Goal: Check status: Check status

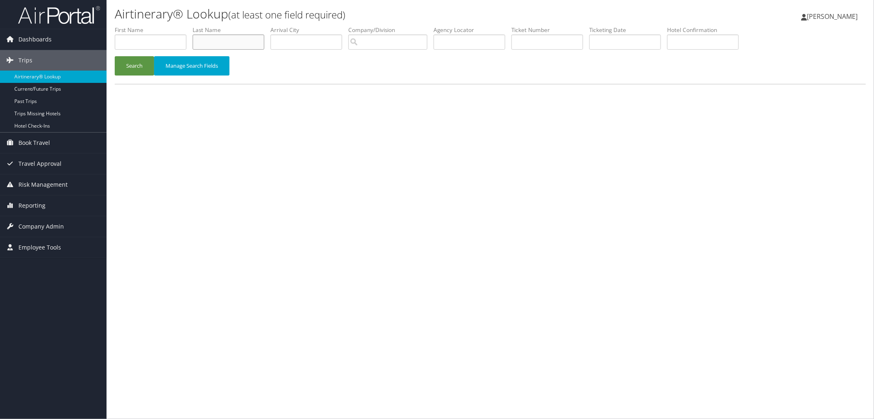
click at [212, 39] on input "text" at bounding box center [229, 41] width 72 height 15
click at [478, 40] on input "text" at bounding box center [470, 41] width 72 height 15
paste input "DK2SR4"
type input "DK2SR4"
click at [150, 64] on button "Search" at bounding box center [134, 65] width 39 height 19
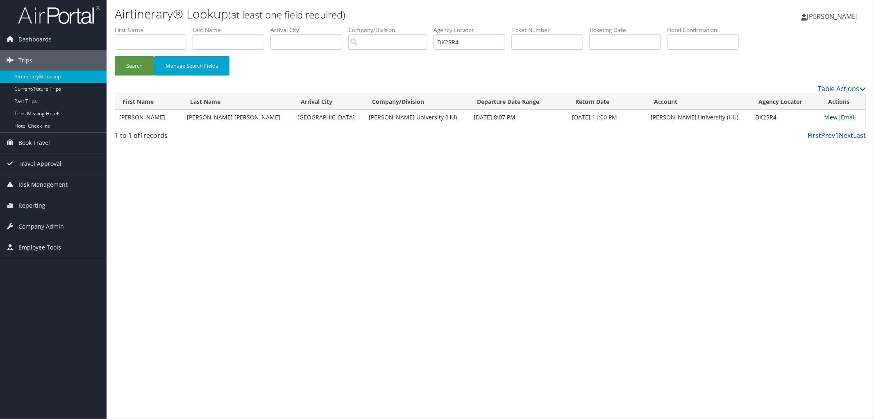
click at [827, 115] on link "View" at bounding box center [831, 117] width 13 height 8
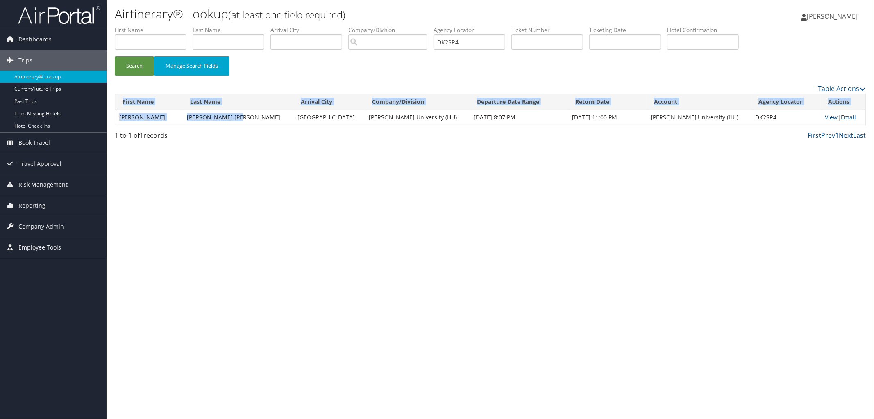
drag, startPoint x: 260, startPoint y: 118, endPoint x: 196, endPoint y: 125, distance: 65.1
click at [196, 125] on div "Please wait. This may take a while depending on your search filters. First Name…" at bounding box center [490, 111] width 751 height 37
click at [230, 114] on td "SAUNDERS THOMPSON" at bounding box center [238, 117] width 111 height 15
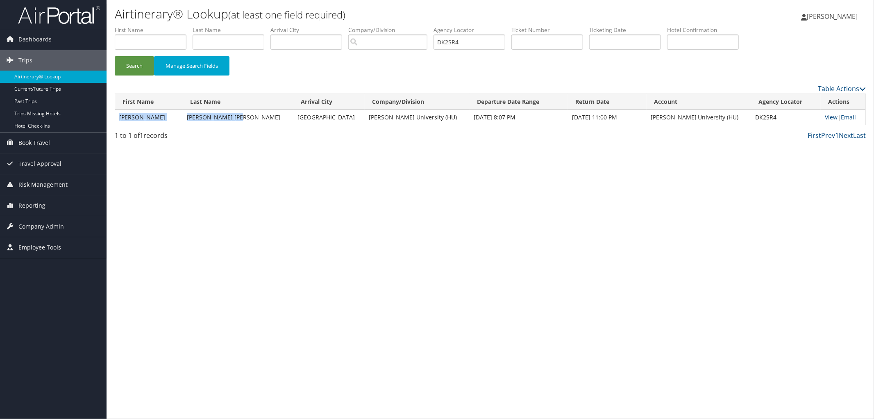
drag, startPoint x: 259, startPoint y: 118, endPoint x: 118, endPoint y: 125, distance: 141.2
click at [118, 125] on table "First Name Last Name Arrival City Company/Division Departure Date Range Return …" at bounding box center [490, 109] width 751 height 32
copy tr "DENISE DARNELLE SAUNDERS THOMPSON"
click at [765, 116] on td "DK2SR4" at bounding box center [786, 117] width 70 height 15
click at [764, 116] on td "DK2SR4" at bounding box center [786, 117] width 70 height 15
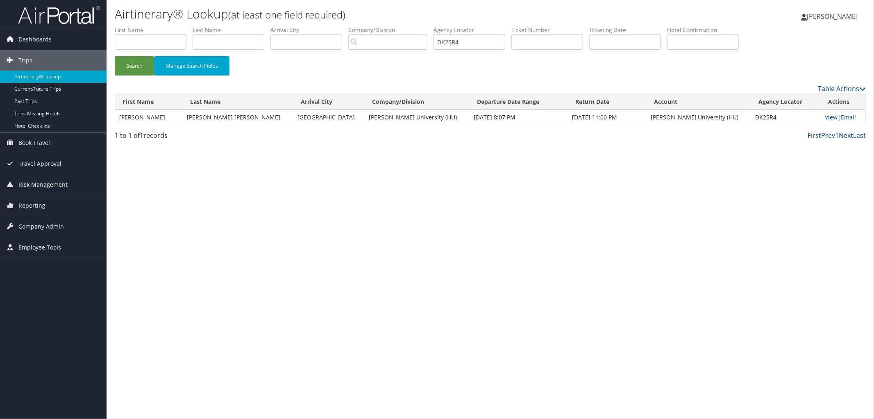
click at [763, 116] on td "DK2SR4" at bounding box center [786, 117] width 70 height 15
click at [751, 118] on td "DK2SR4" at bounding box center [786, 117] width 70 height 15
copy td "DK2SR4"
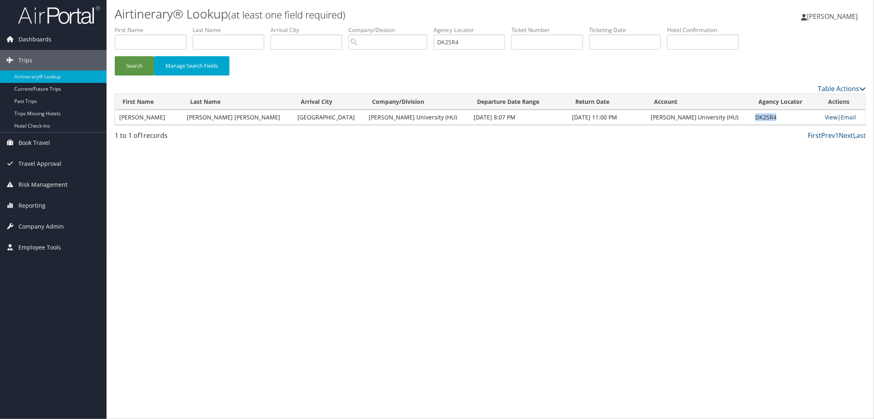
click at [825, 116] on link "View" at bounding box center [831, 117] width 13 height 8
drag, startPoint x: 521, startPoint y: 40, endPoint x: 419, endPoint y: 41, distance: 102.1
click at [423, 26] on ul "First Name Last Name Departure City Arrival City Company/Division Airport/City …" at bounding box center [490, 26] width 751 height 0
paste input "DK2XCW"
click at [115, 56] on button "Search" at bounding box center [134, 65] width 39 height 19
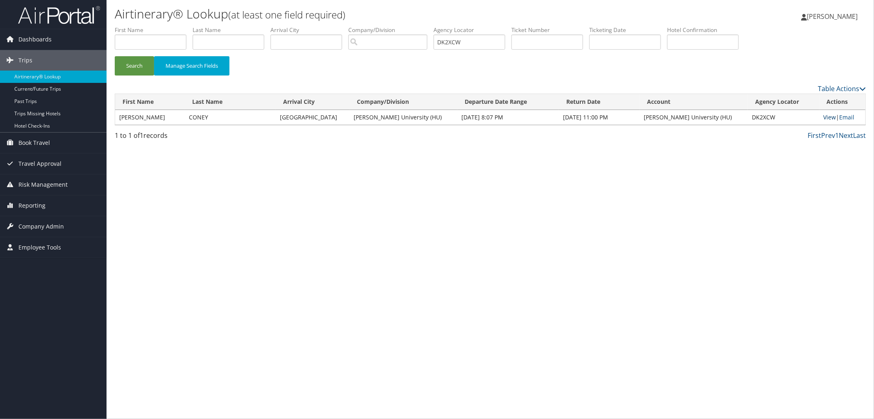
click at [829, 118] on link "View" at bounding box center [830, 117] width 13 height 8
click at [827, 115] on link "View" at bounding box center [830, 117] width 13 height 8
drag, startPoint x: 150, startPoint y: 109, endPoint x: 120, endPoint y: 116, distance: 31.5
click at [120, 116] on td "KATHRYN" at bounding box center [150, 117] width 70 height 15
copy td "KATHRYN"
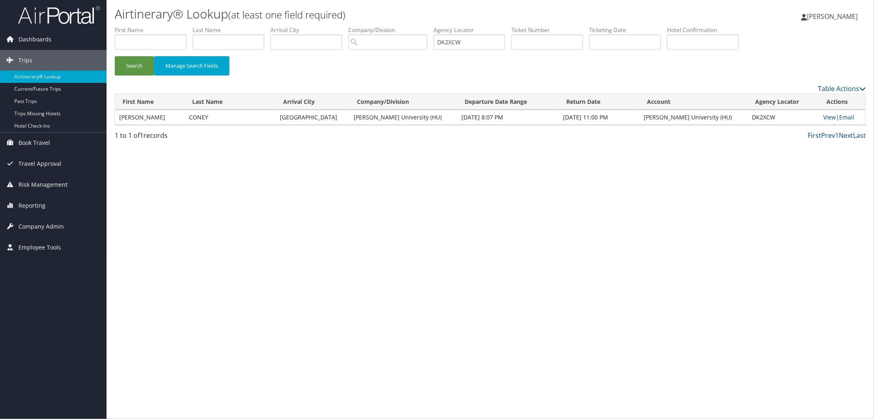
click at [748, 116] on td "DK2XCW" at bounding box center [784, 117] width 72 height 15
copy td "DK2XCW"
click at [824, 118] on link "View" at bounding box center [830, 117] width 13 height 8
click at [480, 41] on input "DK2XCW" at bounding box center [470, 41] width 72 height 15
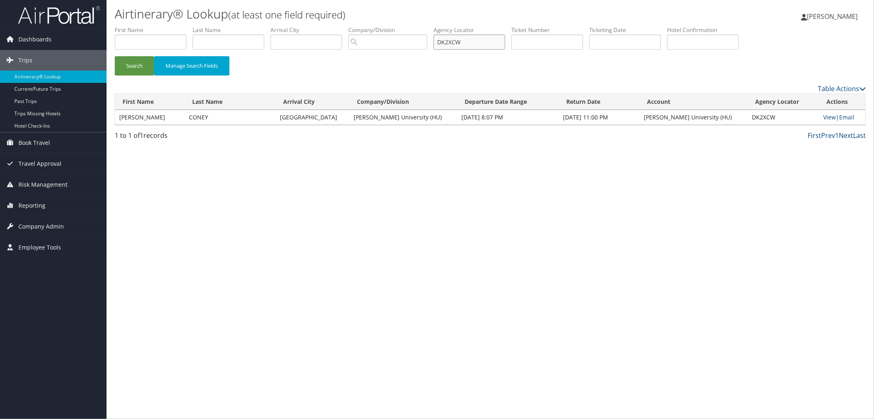
type input "DK2XC"
type input "W"
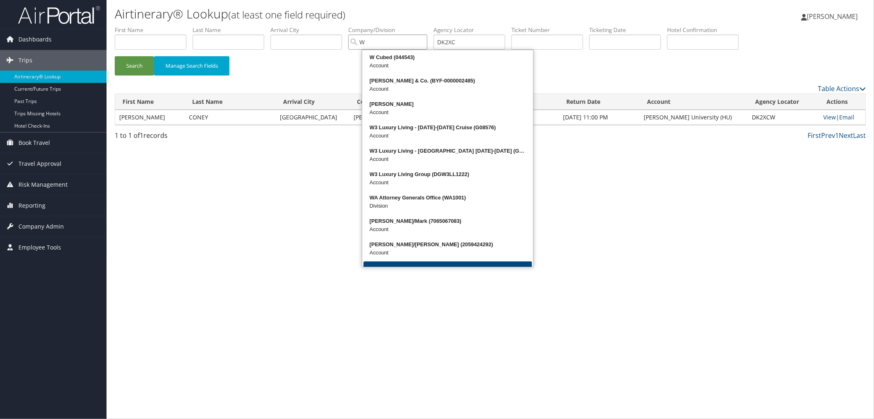
click at [428, 40] on input "W" at bounding box center [387, 41] width 79 height 15
click at [491, 37] on input "DK2XC" at bounding box center [470, 41] width 72 height 15
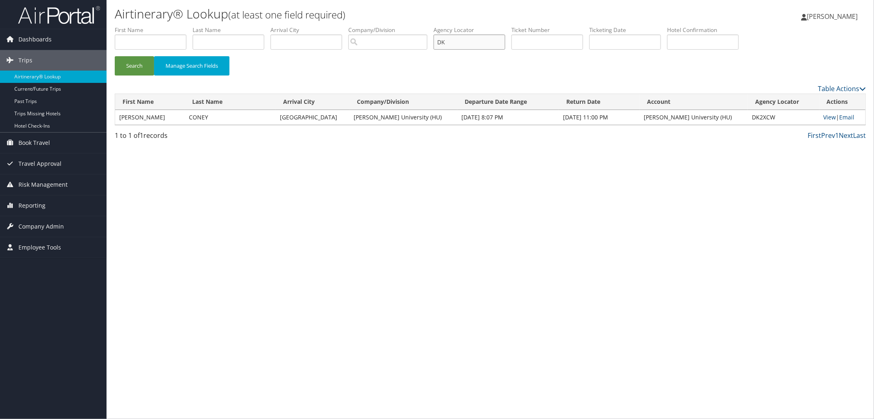
type input "D"
paste input "DK1XG8"
type input "DK1XG8"
click at [115, 56] on button "Search" at bounding box center [134, 65] width 39 height 19
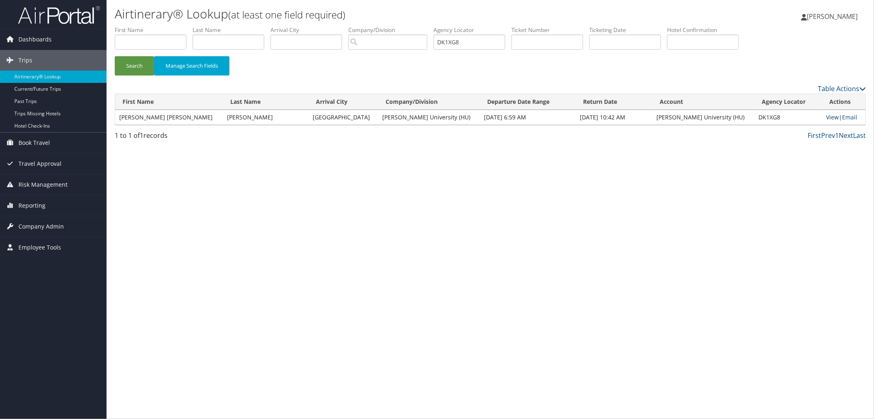
click at [826, 115] on link "View" at bounding box center [832, 117] width 13 height 8
drag, startPoint x: 454, startPoint y: 50, endPoint x: 446, endPoint y: 52, distance: 8.1
click at [449, 26] on ul "First Name Last Name Departure City Arrival City Company/Division Airport/City …" at bounding box center [490, 26] width 751 height 0
paste input "DHMVG5"
type input "DHMVG5"
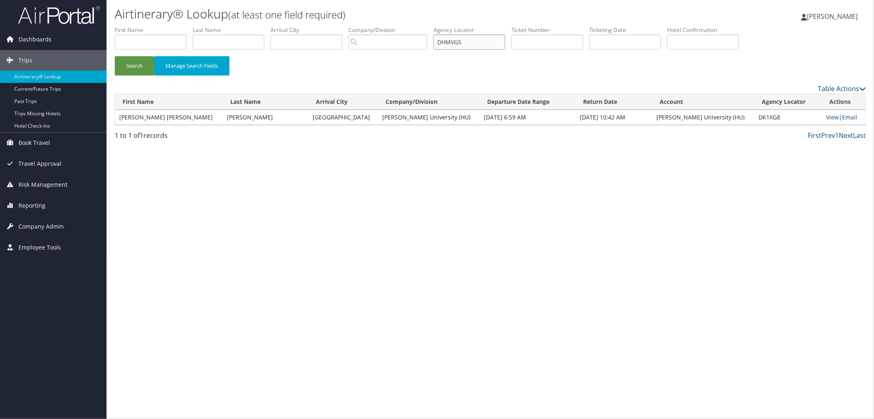
click at [115, 56] on button "Search" at bounding box center [134, 65] width 39 height 19
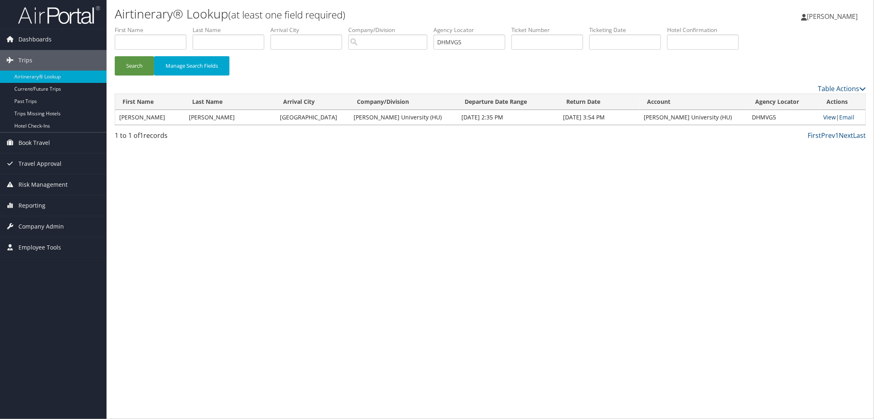
click at [824, 116] on link "View" at bounding box center [830, 117] width 13 height 8
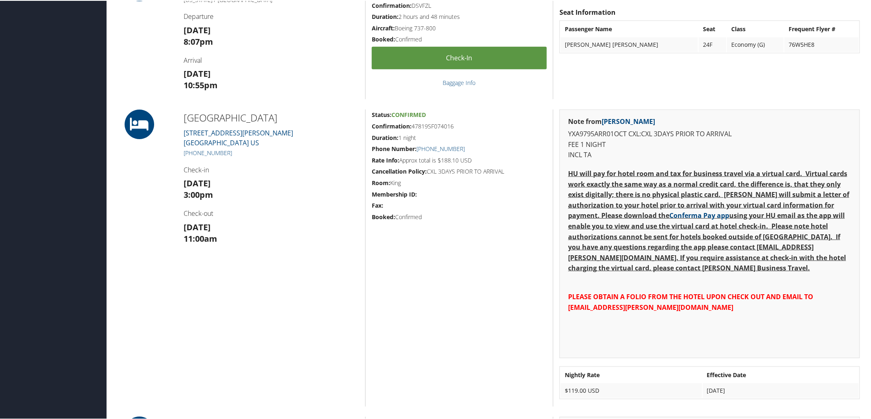
scroll to position [319, 0]
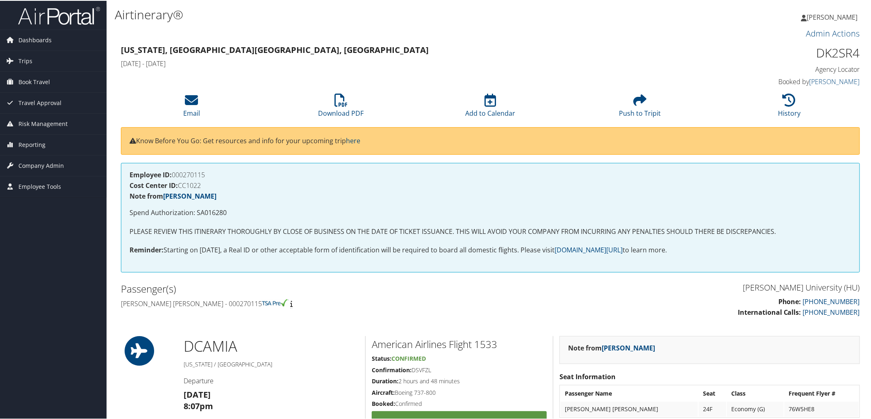
drag, startPoint x: 212, startPoint y: 170, endPoint x: 174, endPoint y: 175, distance: 38.1
click at [174, 175] on h4 "Employee ID: 000270115" at bounding box center [491, 174] width 722 height 7
copy h4 "000270115"
drag, startPoint x: 226, startPoint y: 210, endPoint x: 197, endPoint y: 215, distance: 29.9
click at [197, 215] on p "Spend Authorization: SA016280" at bounding box center [491, 212] width 722 height 11
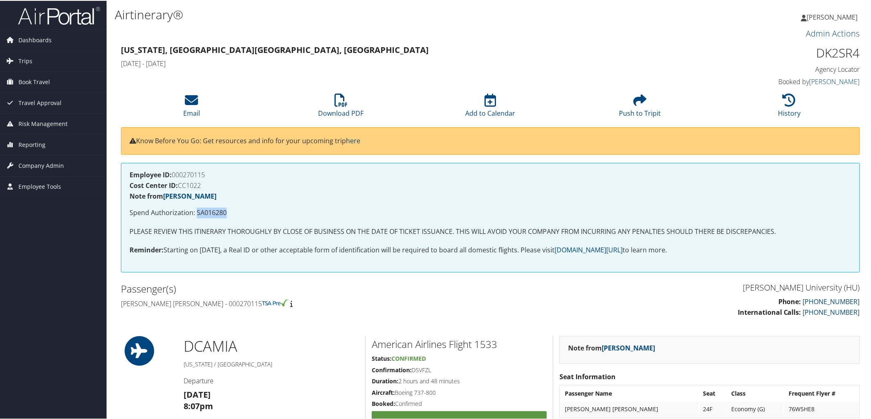
copy p "SA016280"
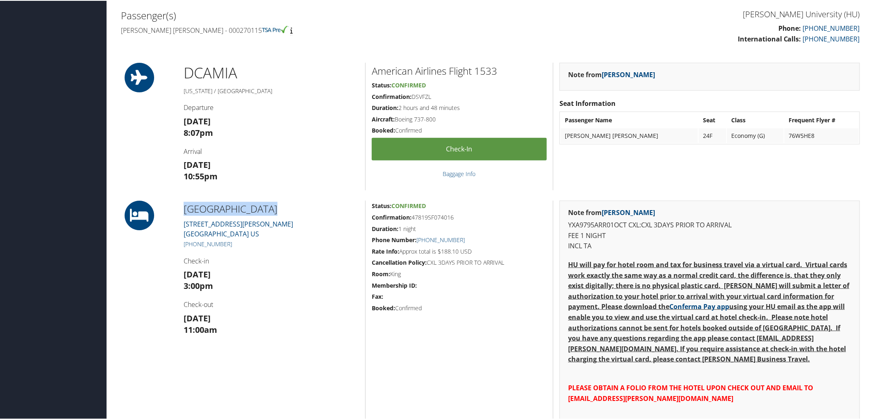
drag, startPoint x: 285, startPoint y: 210, endPoint x: 174, endPoint y: 204, distance: 110.9
click at [174, 204] on div "GATES SOUTH BEACH 2360 Collins Avenue Miami Beach FL 33139 US +1 (305) 860-9444…" at bounding box center [490, 348] width 751 height 297
copy div "[GEOGRAPHIC_DATA]"
drag, startPoint x: 182, startPoint y: 220, endPoint x: 261, endPoint y: 232, distance: 79.5
click at [261, 232] on div "[GEOGRAPHIC_DATA] [STREET_ADDRESS][PERSON_NAME] [PHONE_NUMBER] Check-in [DATE] …" at bounding box center [272, 348] width 188 height 297
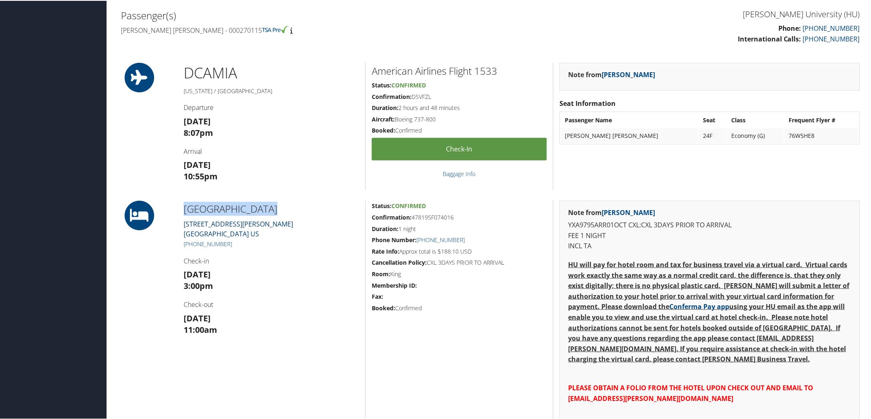
copy link "[STREET_ADDRESS][PERSON_NAME]"
drag, startPoint x: 457, startPoint y: 214, endPoint x: 412, endPoint y: 216, distance: 45.1
click at [412, 216] on h5 "Confirmation: 47819SF074016" at bounding box center [459, 216] width 175 height 8
copy h5 "47819SF074016"
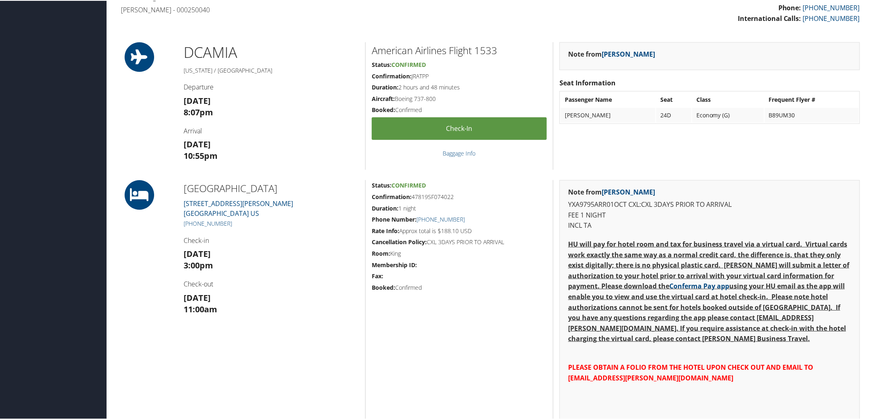
scroll to position [319, 0]
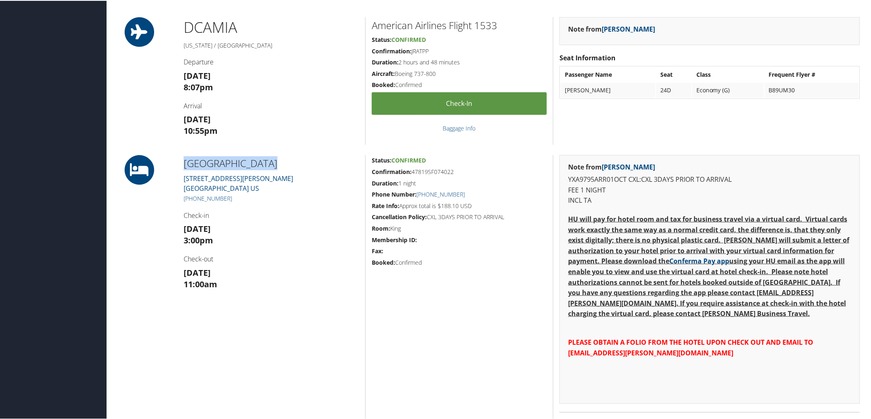
drag, startPoint x: 284, startPoint y: 163, endPoint x: 185, endPoint y: 160, distance: 98.8
click at [185, 160] on h2 "GATES SOUTH BEACH" at bounding box center [271, 162] width 175 height 14
copy h2 "GATES SOUTH BEACH"
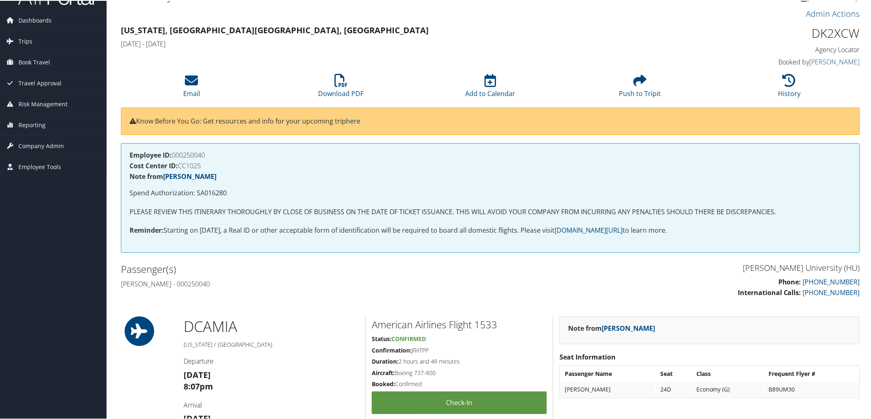
scroll to position [0, 0]
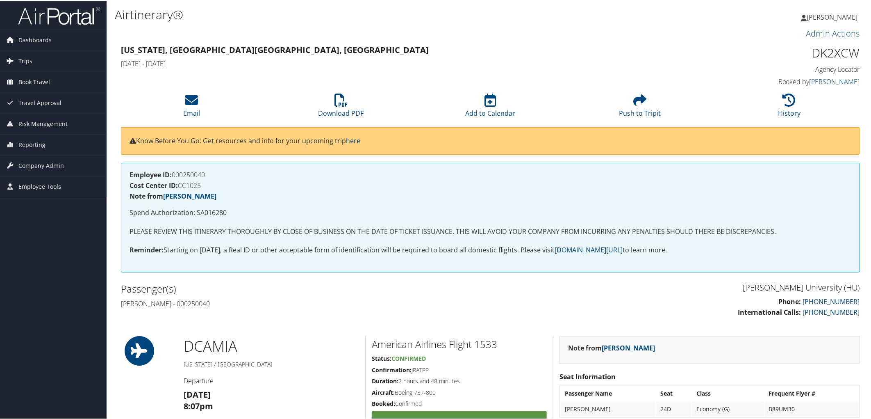
drag, startPoint x: 223, startPoint y: 173, endPoint x: 173, endPoint y: 174, distance: 49.6
click at [173, 174] on h4 "Employee ID: 000250040" at bounding box center [491, 174] width 722 height 7
copy h4 "000250040"
drag, startPoint x: 216, startPoint y: 212, endPoint x: 197, endPoint y: 213, distance: 19.3
click at [197, 213] on p "Spend Authorization: SA016280" at bounding box center [491, 212] width 722 height 11
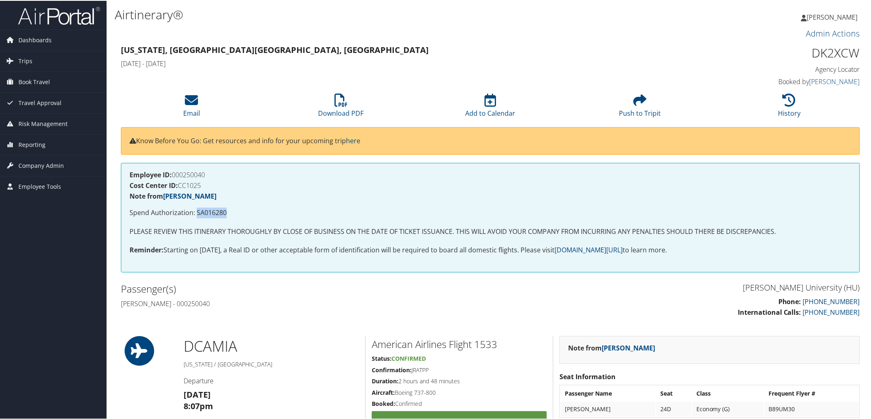
copy p "SA016280"
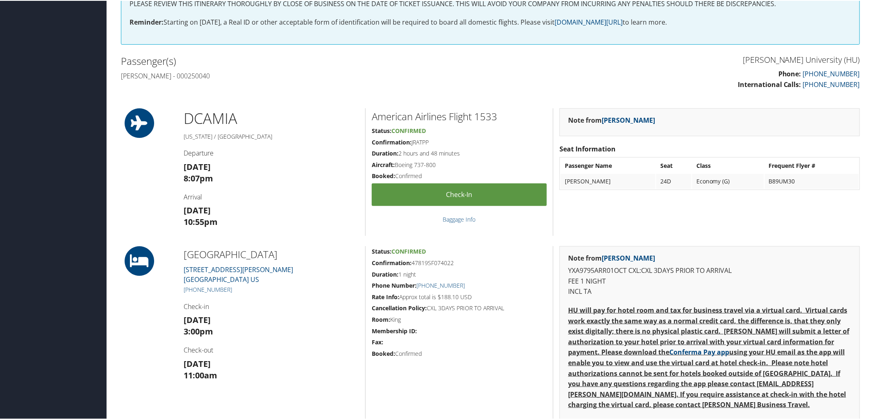
scroll to position [410, 0]
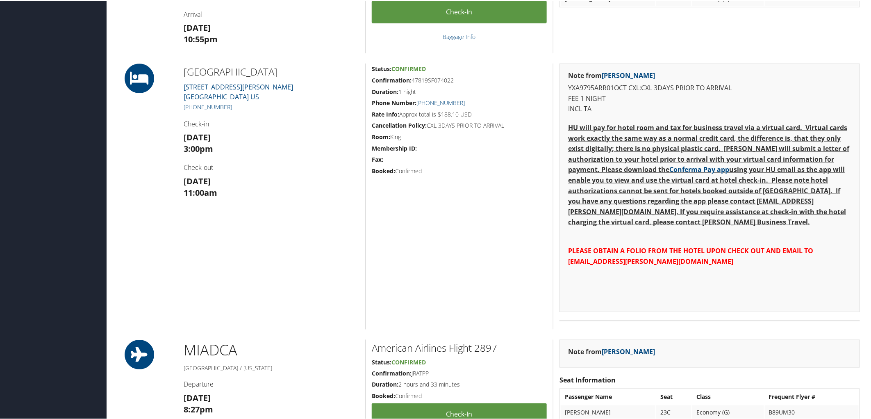
drag, startPoint x: 175, startPoint y: 83, endPoint x: 256, endPoint y: 101, distance: 82.4
click at [256, 101] on div "GATES SOUTH BEACH 2360 Collins Avenue Miami Beach FL 33139 US +1 (305) 860-9444…" at bounding box center [490, 196] width 751 height 266
click at [170, 80] on h1 at bounding box center [146, 78] width 50 height 30
drag, startPoint x: 177, startPoint y: 82, endPoint x: 265, endPoint y: 97, distance: 89.4
click at [265, 97] on div "GATES SOUTH BEACH 2360 Collins Avenue Miami Beach FL 33139 US +1 (305) 860-9444…" at bounding box center [272, 196] width 188 height 266
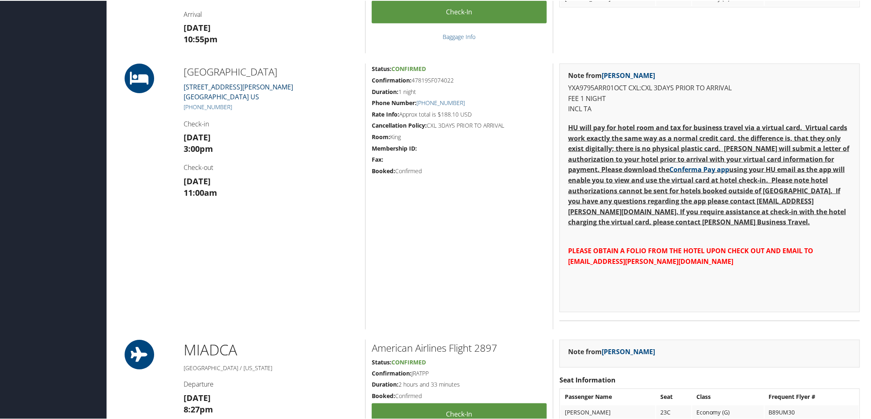
copy link "2360 Collins Avenue Miami Beach FL 33139 US"
drag, startPoint x: 456, startPoint y: 78, endPoint x: 412, endPoint y: 80, distance: 43.9
click at [412, 80] on h5 "Confirmation: 47819SF074022" at bounding box center [459, 79] width 175 height 8
copy h5 "47819SF074022"
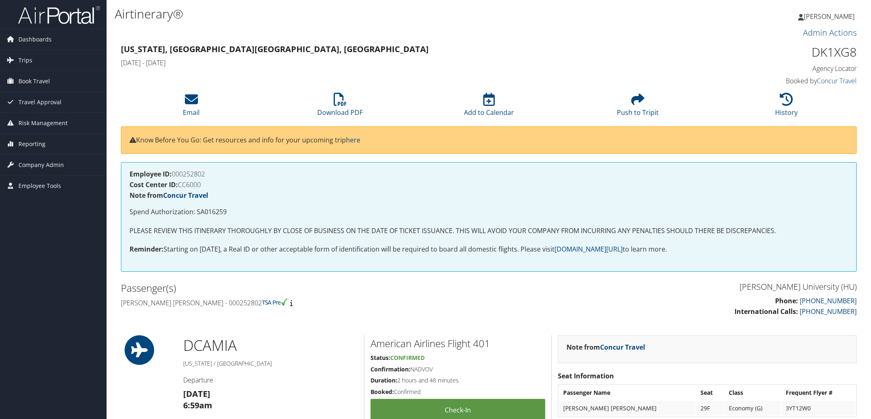
scroll to position [228, 0]
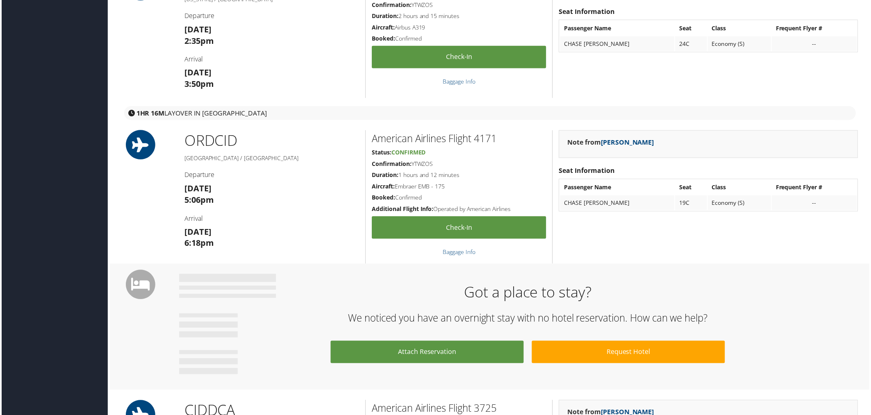
scroll to position [182, 0]
